Goal: Task Accomplishment & Management: Use online tool/utility

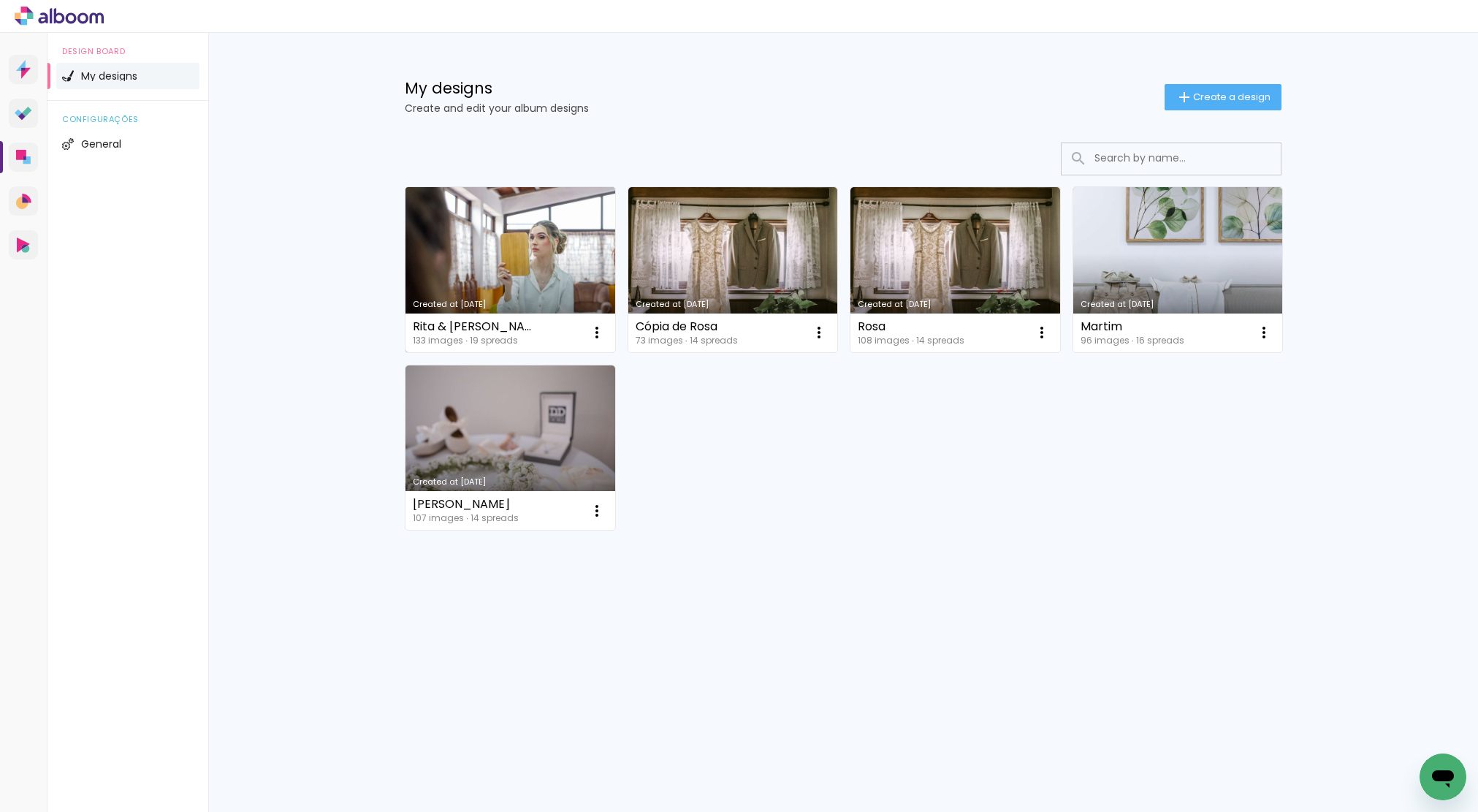
click at [551, 255] on link "Created at [DATE]" at bounding box center [510, 269] width 209 height 165
